Goal: Contribute content

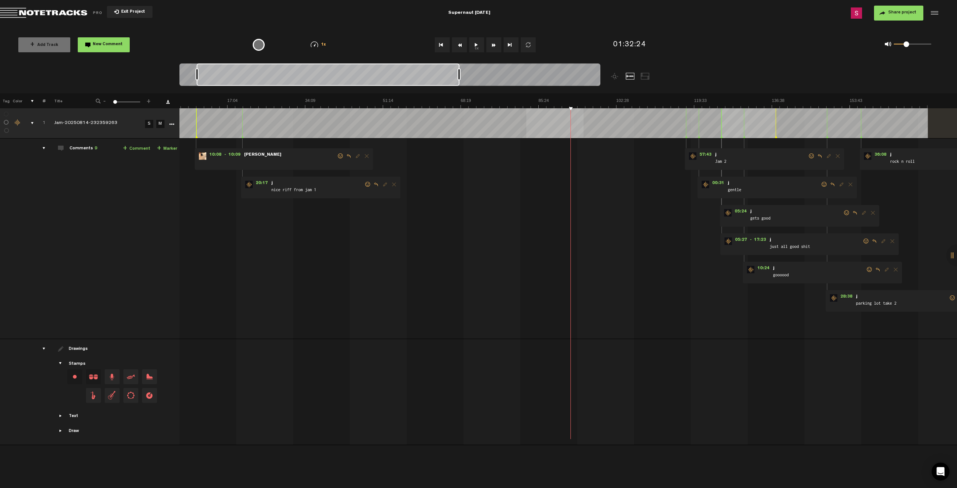
scroll to position [0, 30]
click at [181, 32] on div "+ Add Track New Comment" at bounding box center [127, 45] width 231 height 26
click at [478, 48] on button "1x" at bounding box center [476, 44] width 15 height 15
click at [476, 44] on button "1x" at bounding box center [476, 44] width 15 height 15
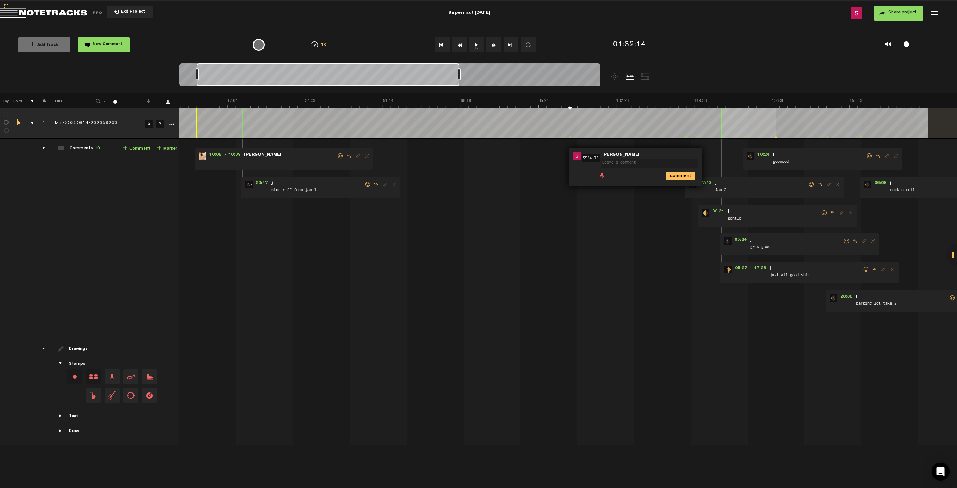
scroll to position [0, 1]
type textarea "s"
click at [476, 47] on button "1x" at bounding box center [476, 44] width 15 height 15
click at [475, 49] on button "1x" at bounding box center [476, 44] width 15 height 15
click at [670, 174] on icon "comment" at bounding box center [679, 176] width 29 height 7
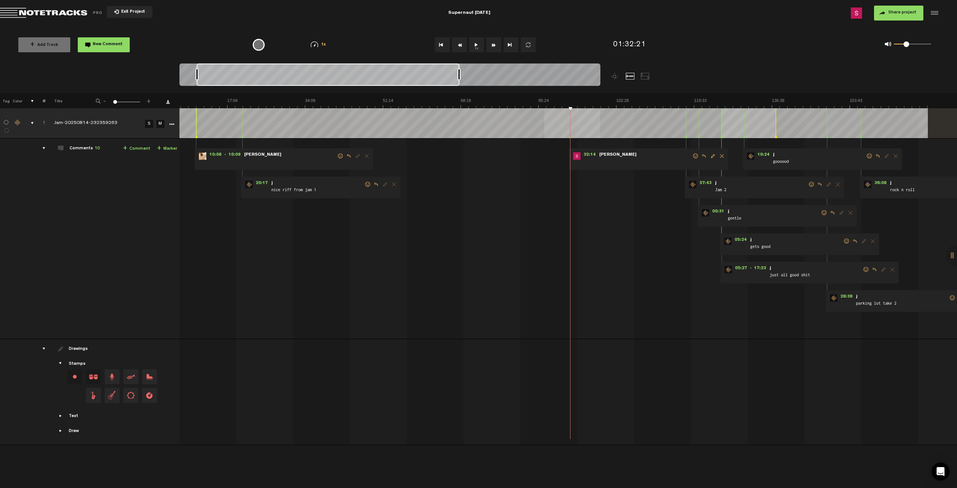
click at [472, 46] on button "1x" at bounding box center [476, 44] width 15 height 15
click at [476, 44] on button "1x" at bounding box center [476, 44] width 15 height 15
click at [390, 28] on div "+ Add Track New Comment 1x 0.25x 0.5x 0.75x 1x 1.25x 1.5x 1.75x 2x All emojis 😀…" at bounding box center [478, 44] width 957 height 37
